Goal: Information Seeking & Learning: Learn about a topic

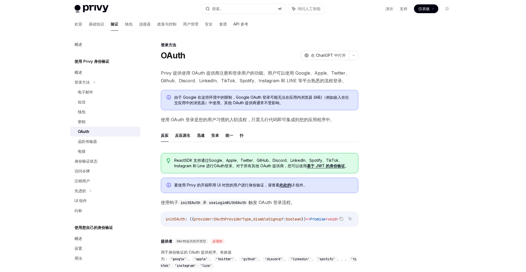
click at [169, 56] on font "OAuth" at bounding box center [173, 55] width 24 height 10
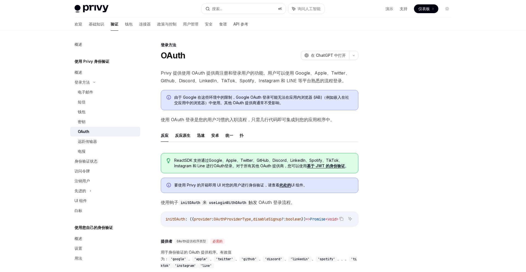
click at [183, 58] on font "OAuth" at bounding box center [173, 55] width 24 height 10
click at [186, 56] on div "OAuth OpenAI 在 ChatGPT 中打开" at bounding box center [259, 55] width 197 height 10
